Goal: Book appointment/travel/reservation

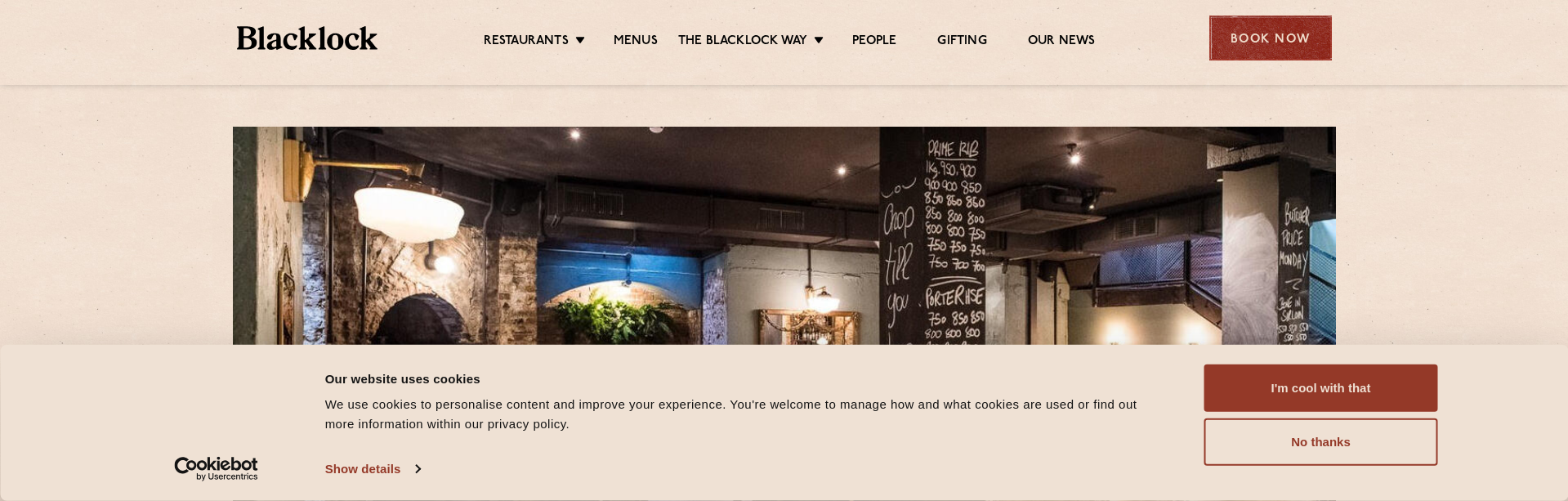
click at [1255, 40] on div "Book Now" at bounding box center [1271, 38] width 122 height 45
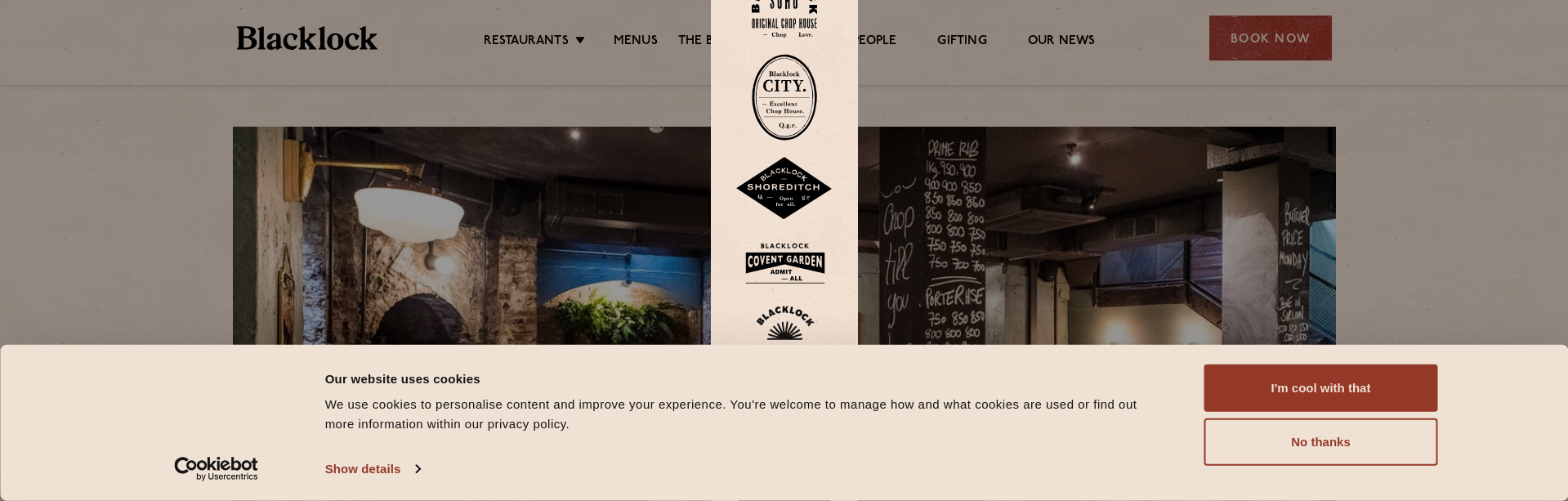
drag, startPoint x: 1298, startPoint y: 378, endPoint x: 1300, endPoint y: 360, distance: 18.1
click at [1298, 378] on button "I'm cool with that" at bounding box center [1321, 388] width 233 height 47
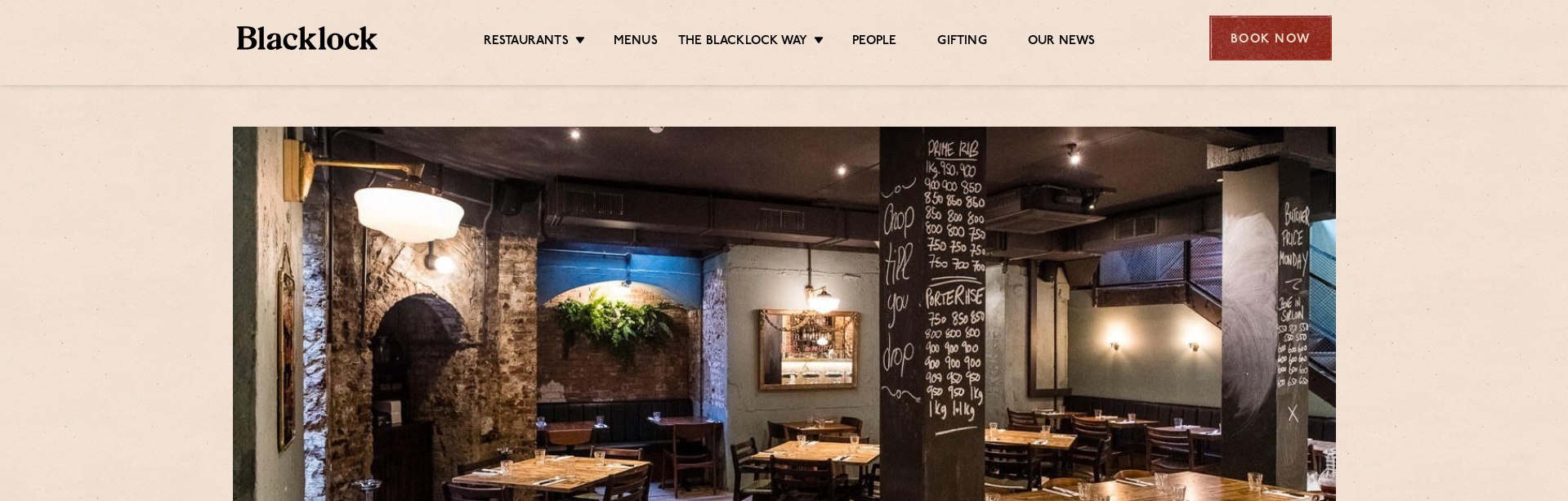
click at [1268, 45] on div "Book Now" at bounding box center [1271, 38] width 122 height 45
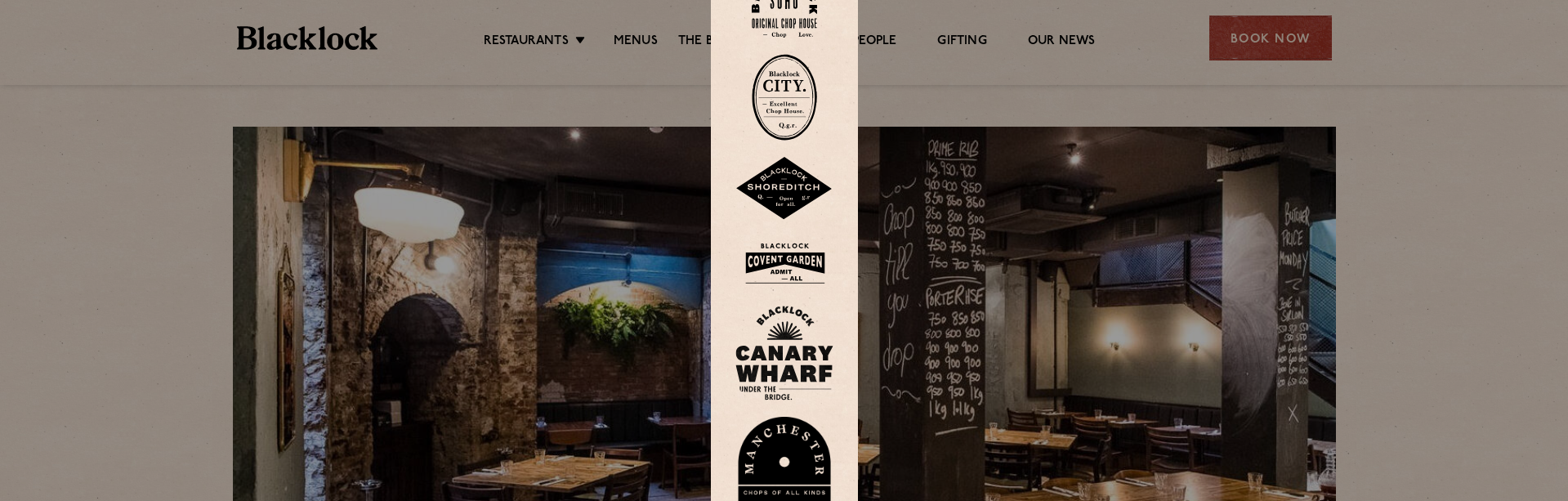
click at [798, 108] on img at bounding box center [784, 97] width 66 height 87
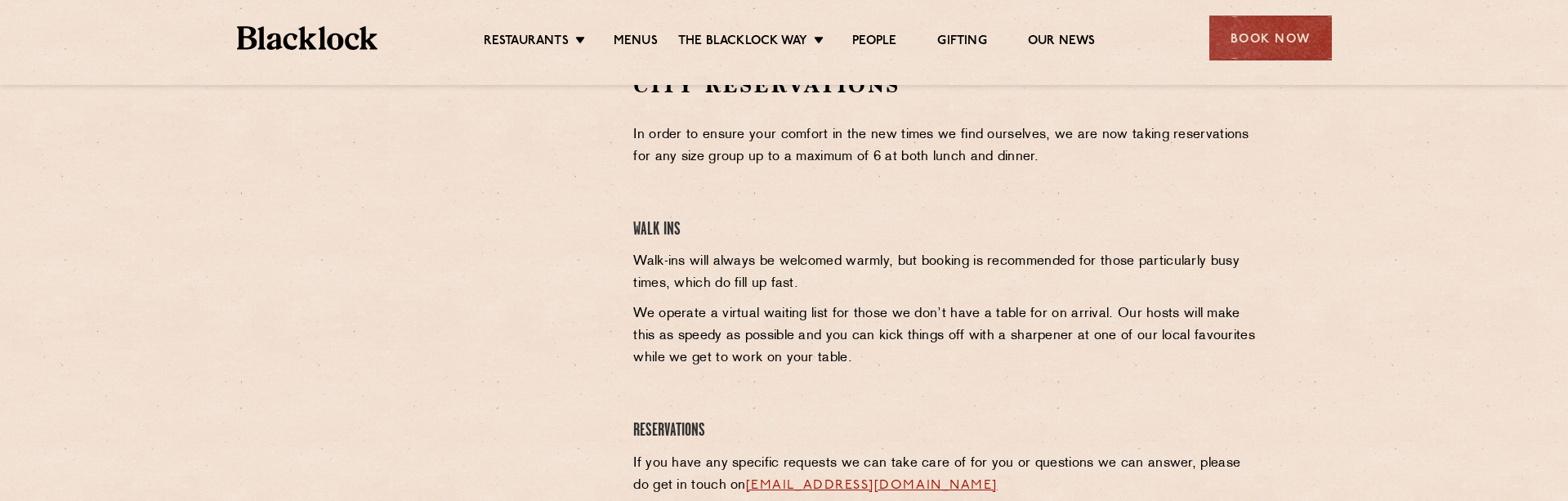
scroll to position [491, 0]
